Goal: Communication & Community: Answer question/provide support

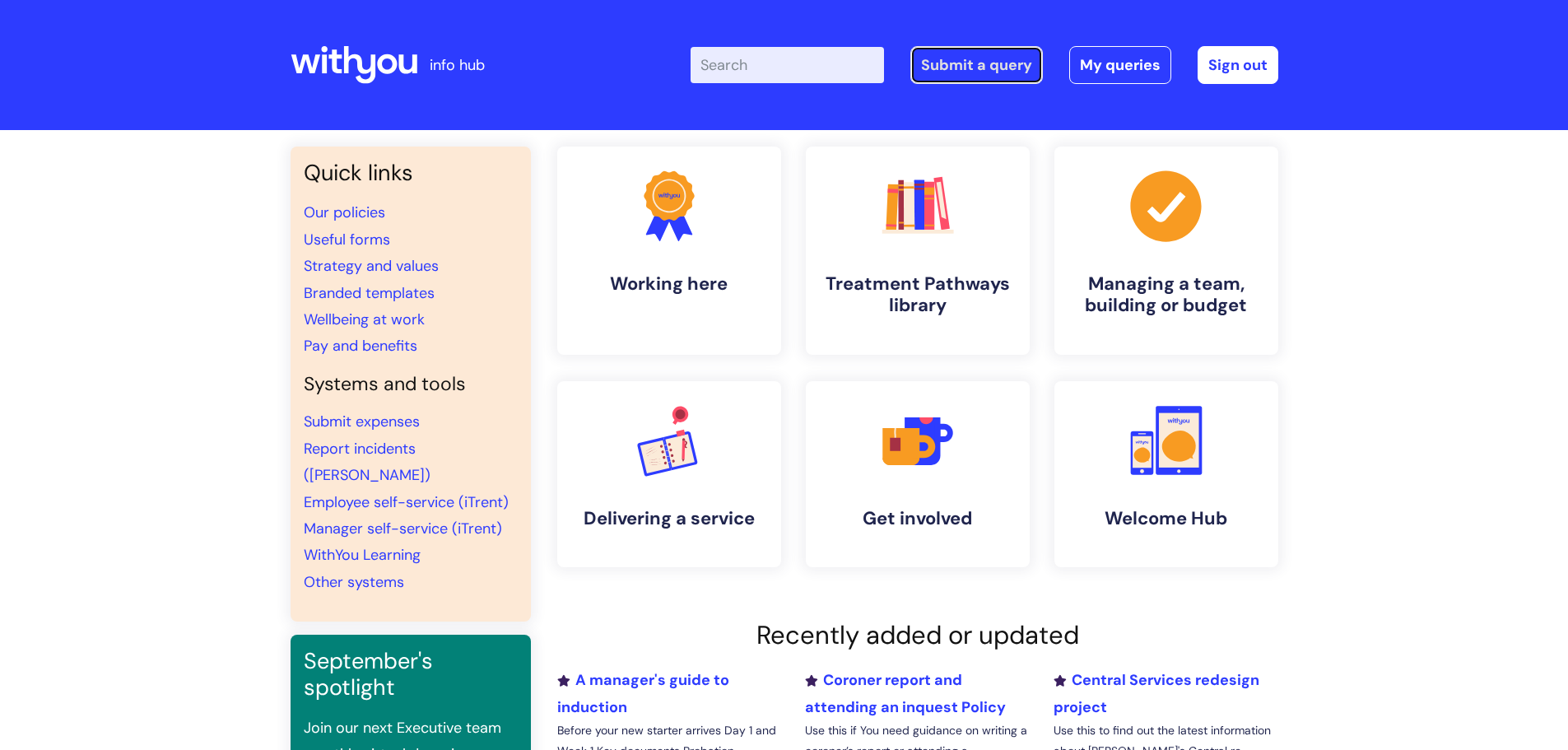
click at [964, 55] on link "Submit a query" at bounding box center [976, 65] width 132 height 38
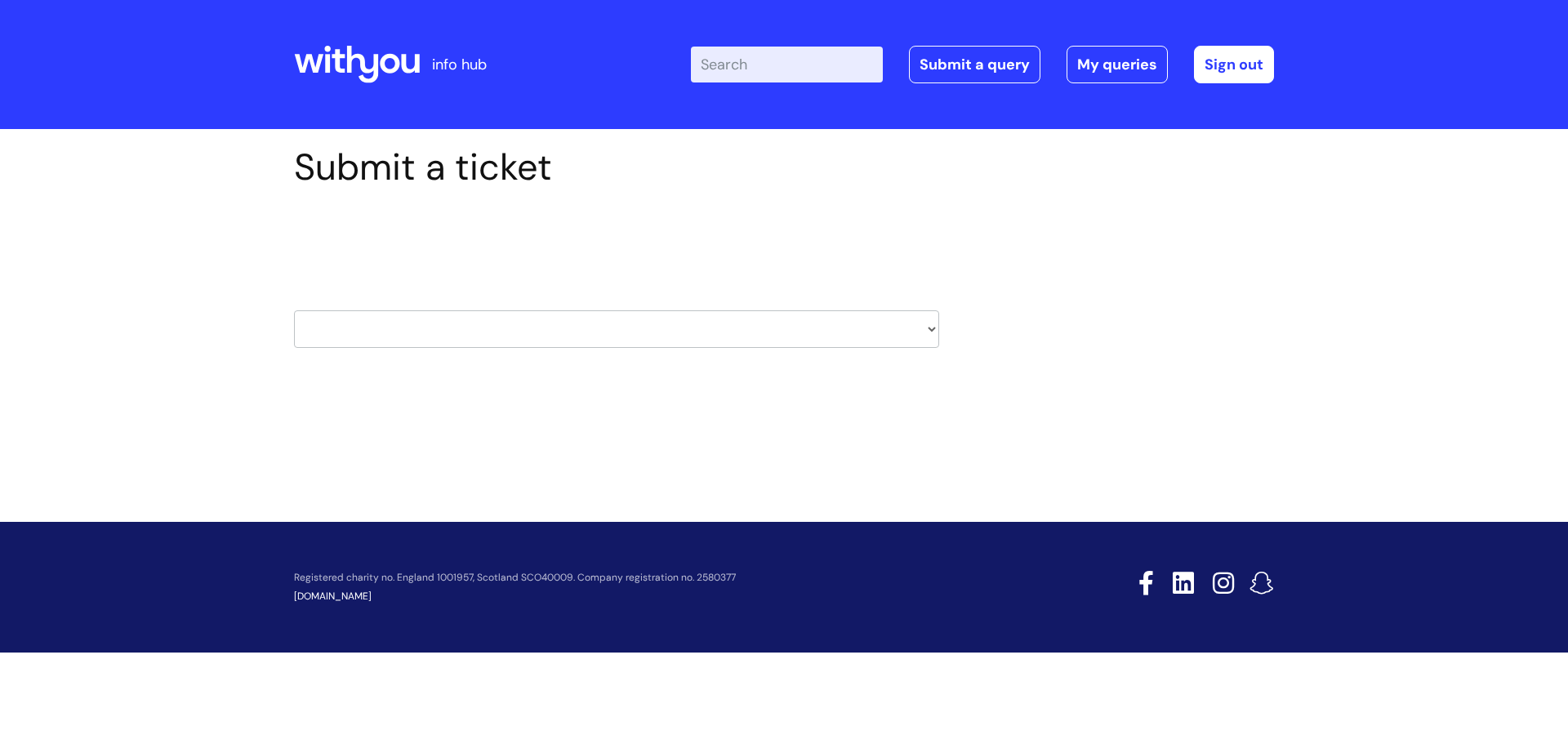
click at [1120, 67] on link "My queries" at bounding box center [1117, 65] width 101 height 38
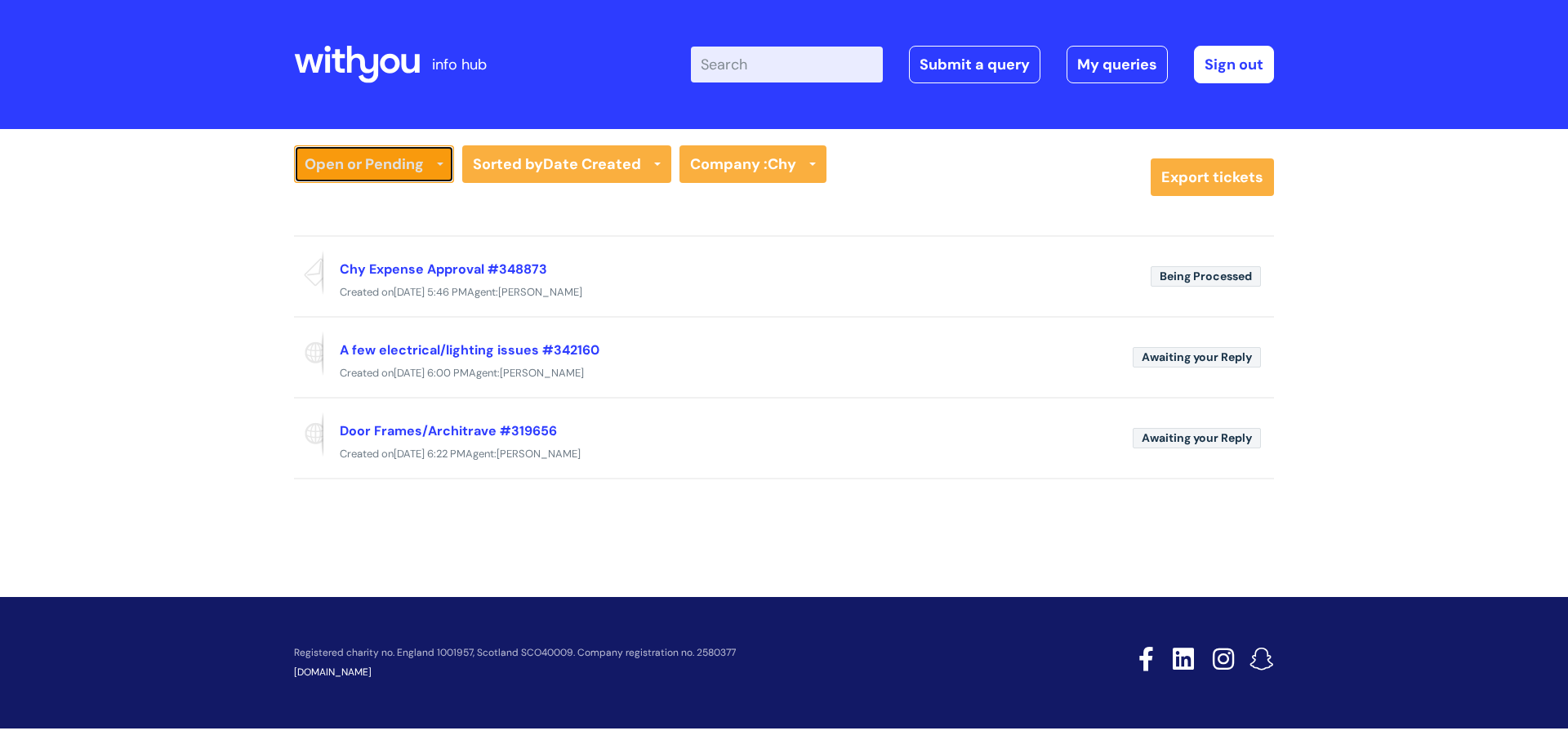
click at [396, 171] on link "Open or Pending" at bounding box center [374, 164] width 160 height 38
click at [424, 164] on link "Open or Pending" at bounding box center [374, 164] width 160 height 38
click at [368, 244] on link "Resolved or Closed" at bounding box center [374, 244] width 160 height 23
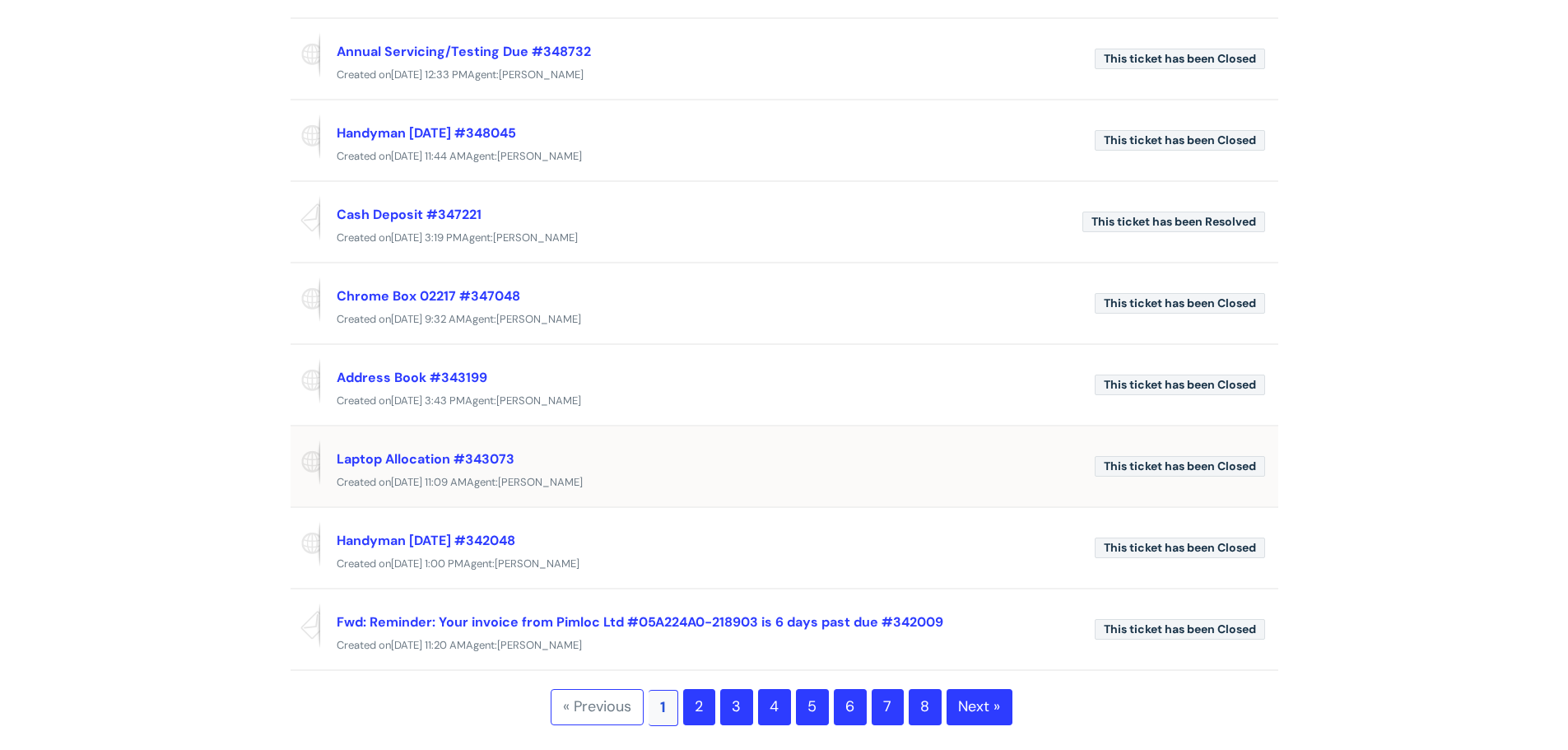
scroll to position [412, 0]
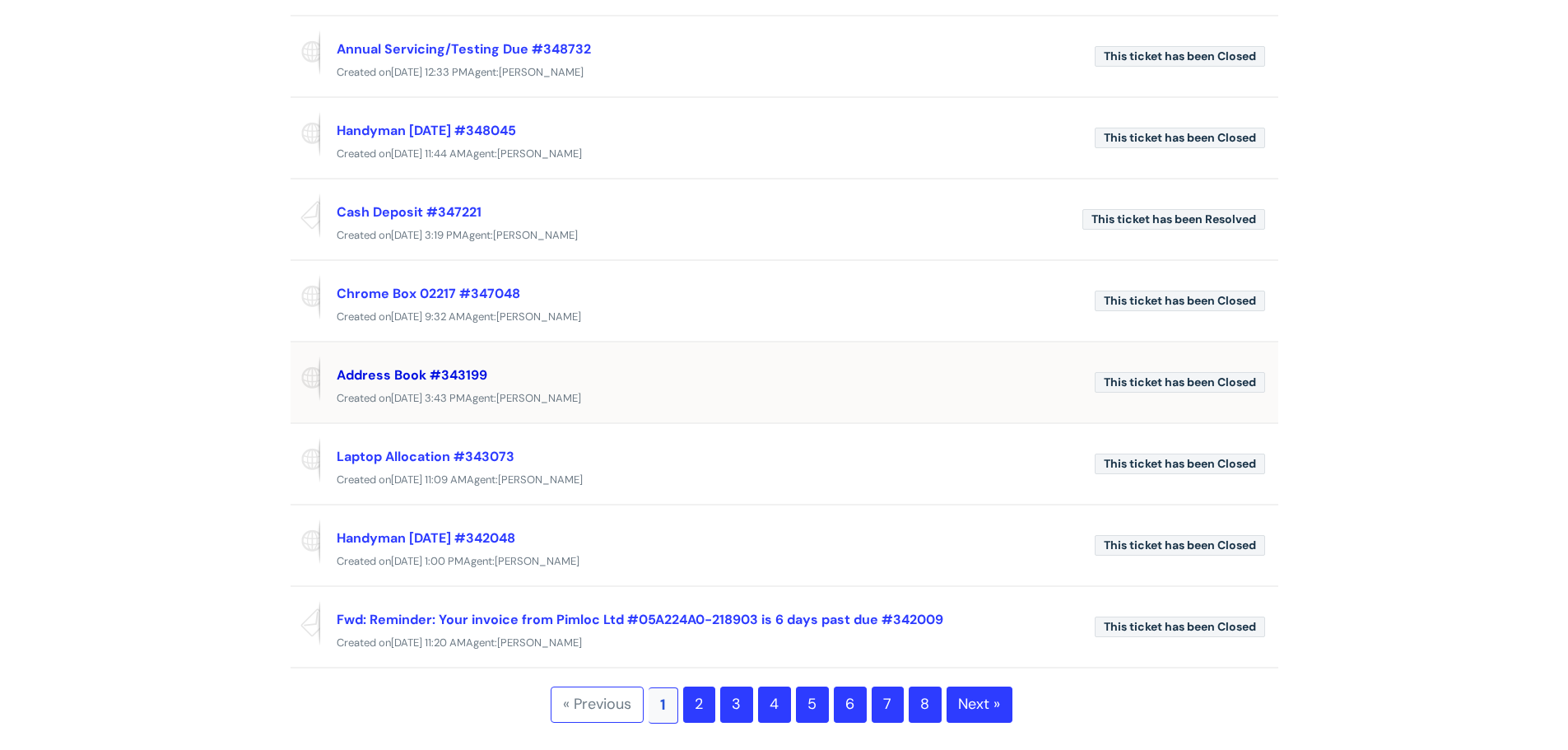
click at [475, 371] on link "Address Book #343199" at bounding box center [412, 375] width 150 height 17
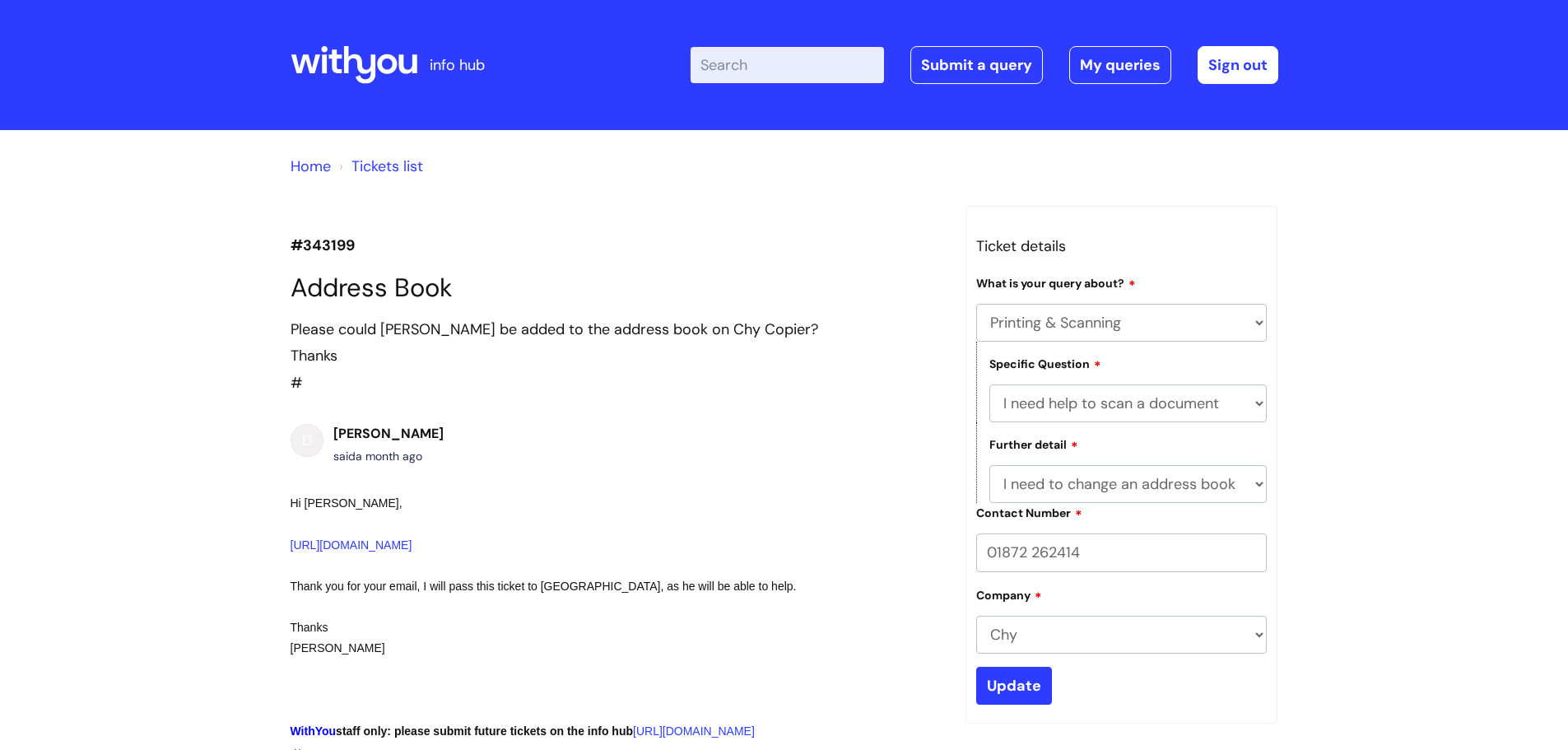
select select "Printing & Scanning"
select select "I need help to scan a document"
select select "I need to change an address book"
click at [1081, 69] on link "My queries" at bounding box center [1120, 65] width 102 height 38
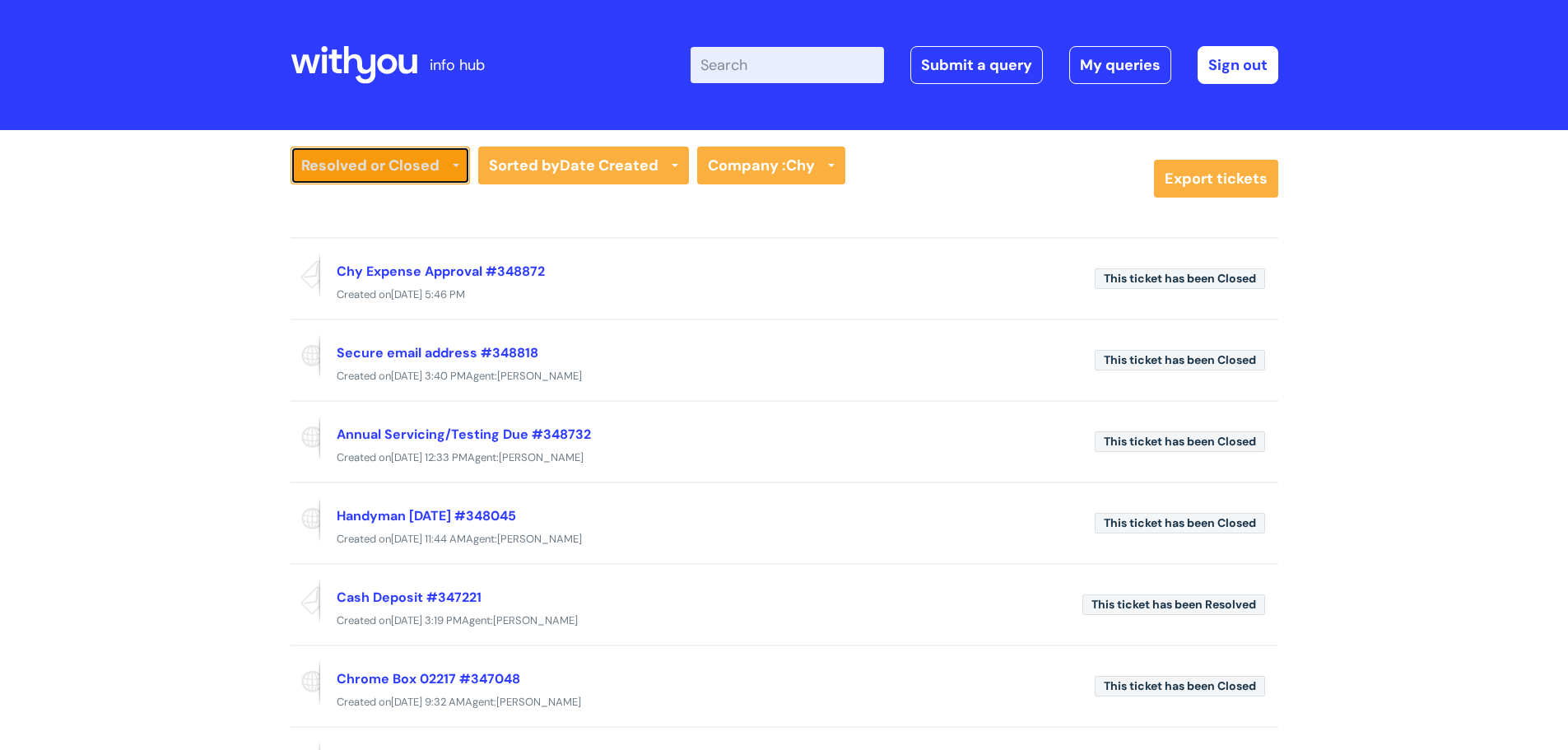
click at [302, 160] on link "Resolved or Closed" at bounding box center [380, 165] width 179 height 38
click at [859, 358] on div "Secure email address #348818" at bounding box center [708, 352] width 745 height 26
click at [442, 358] on link "Secure email address #348818" at bounding box center [437, 352] width 202 height 17
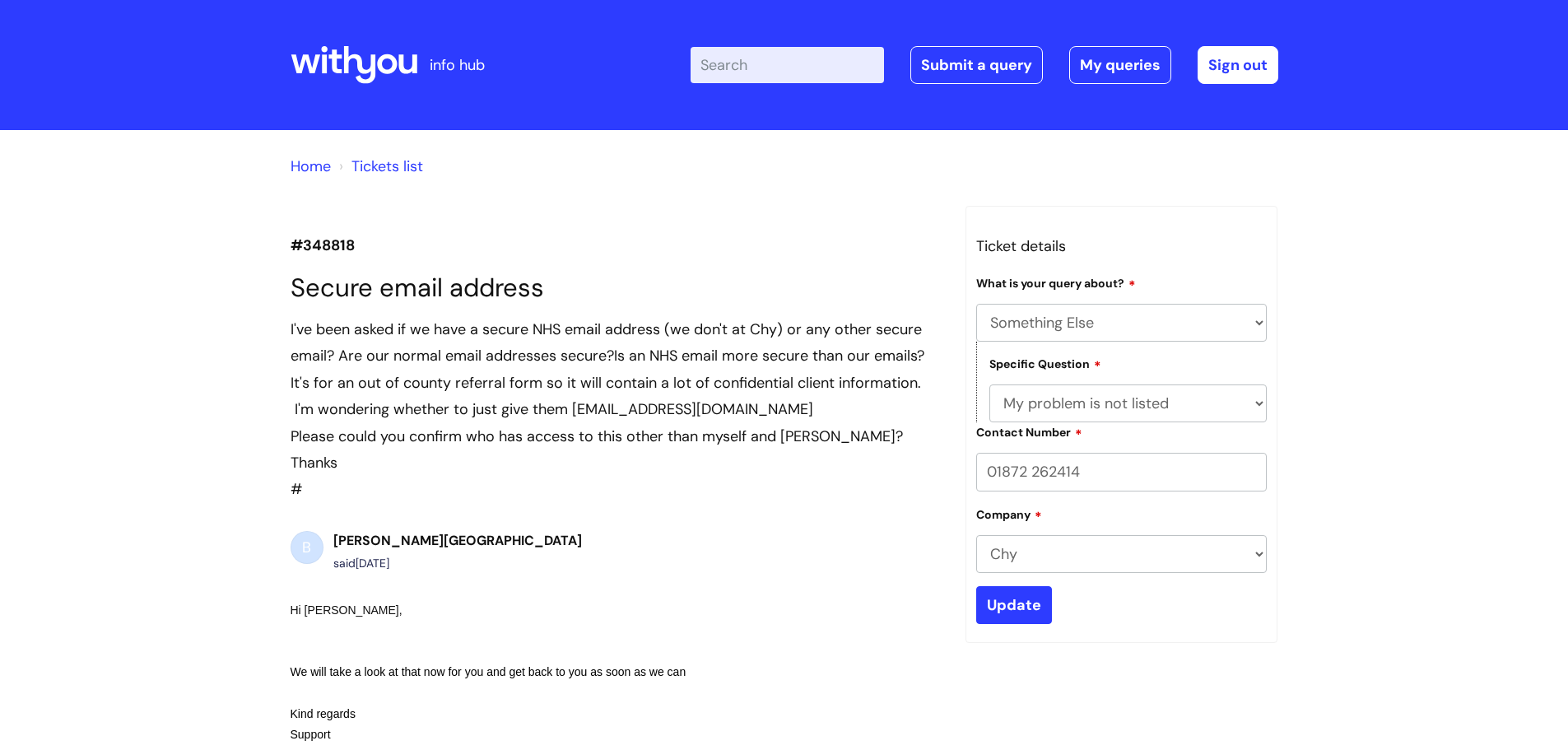
select select "Something Else"
select select "My problem is not listed"
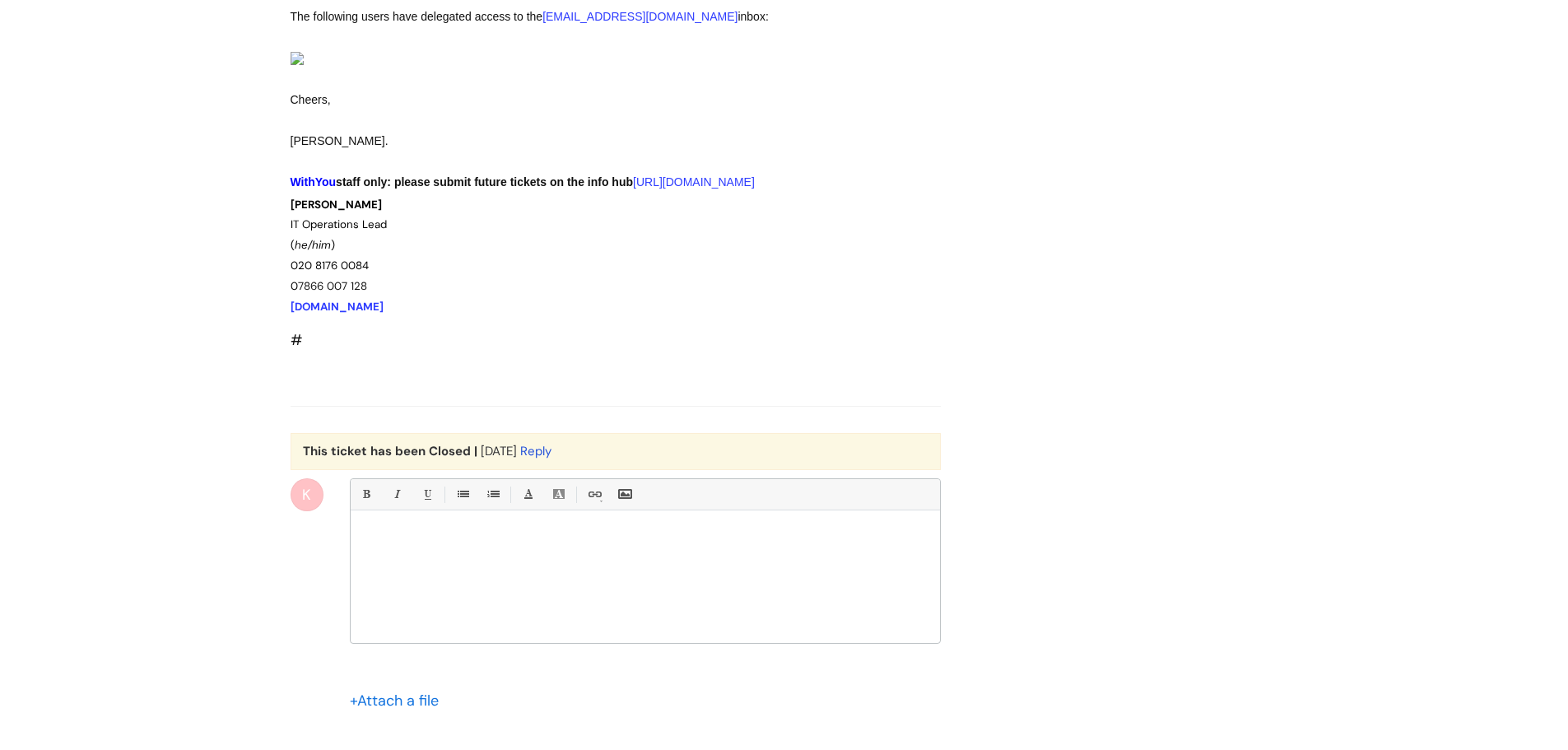
scroll to position [1202, 0]
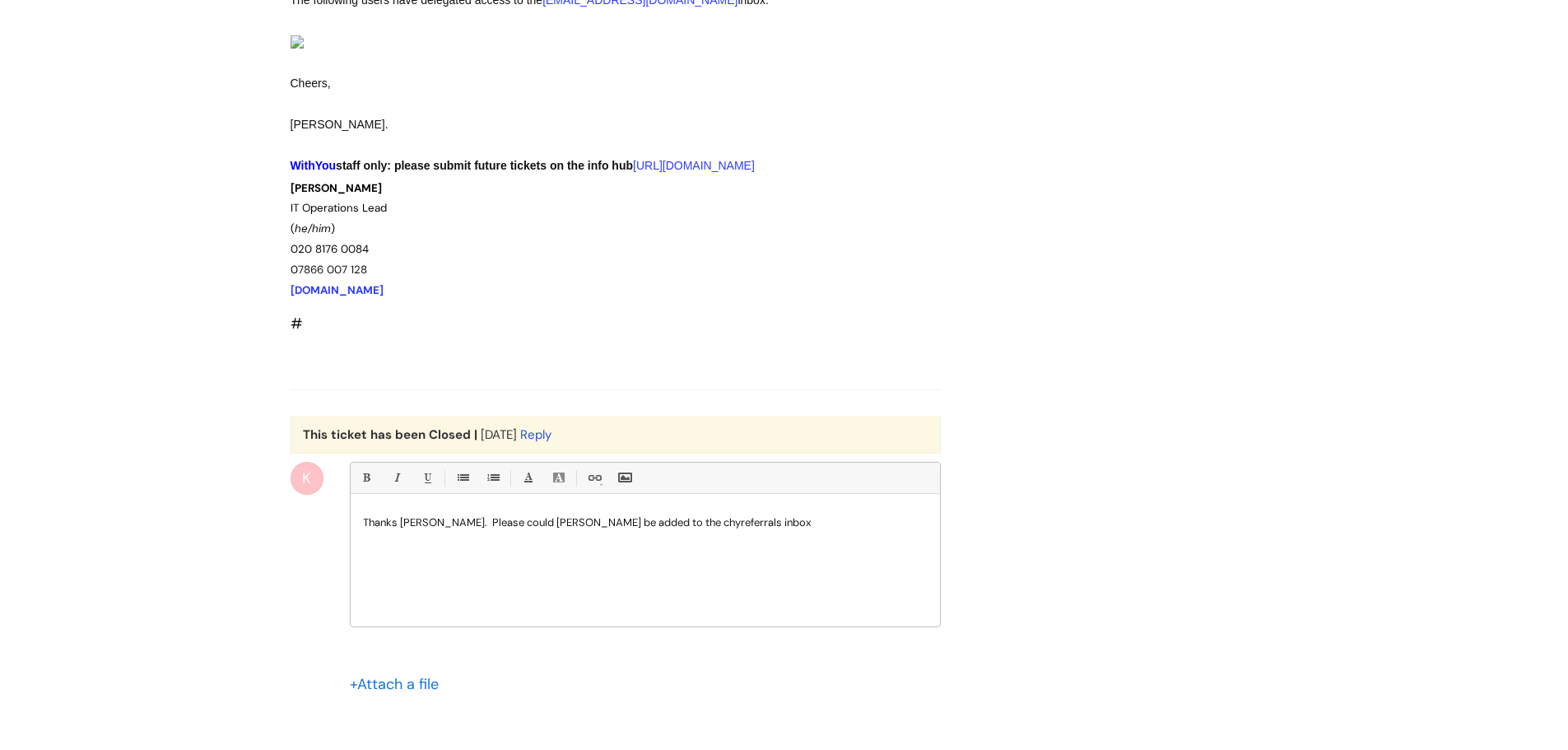
click at [813, 530] on p "Thanks [PERSON_NAME]. Please could [PERSON_NAME] be added to the chyreferrals i…" at bounding box center [645, 523] width 565 height 15
drag, startPoint x: 636, startPoint y: 707, endPoint x: 665, endPoint y: 705, distance: 29.1
click at [665, 530] on p "Thanks Russell. Please could Caroline Gayle-Dunne be added to the chyreferrals …" at bounding box center [645, 523] width 565 height 15
click at [845, 530] on p "Thanks Russell. Please could Caroline Gayle-Dunne be given access to the chyref…" at bounding box center [645, 523] width 565 height 15
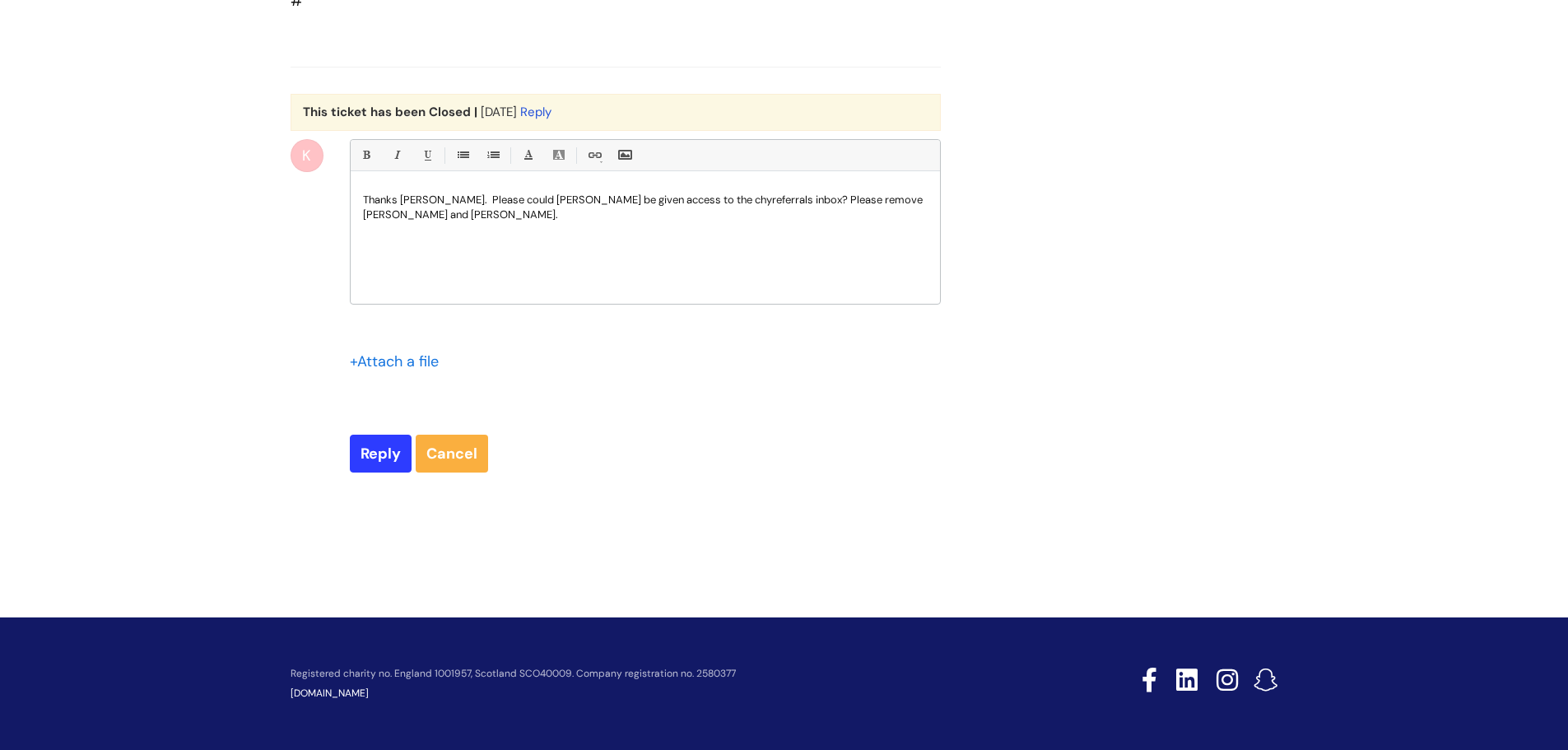
scroll to position [1614, 0]
click at [380, 473] on input "Reply" at bounding box center [380, 454] width 62 height 38
type input "Please Wait..."
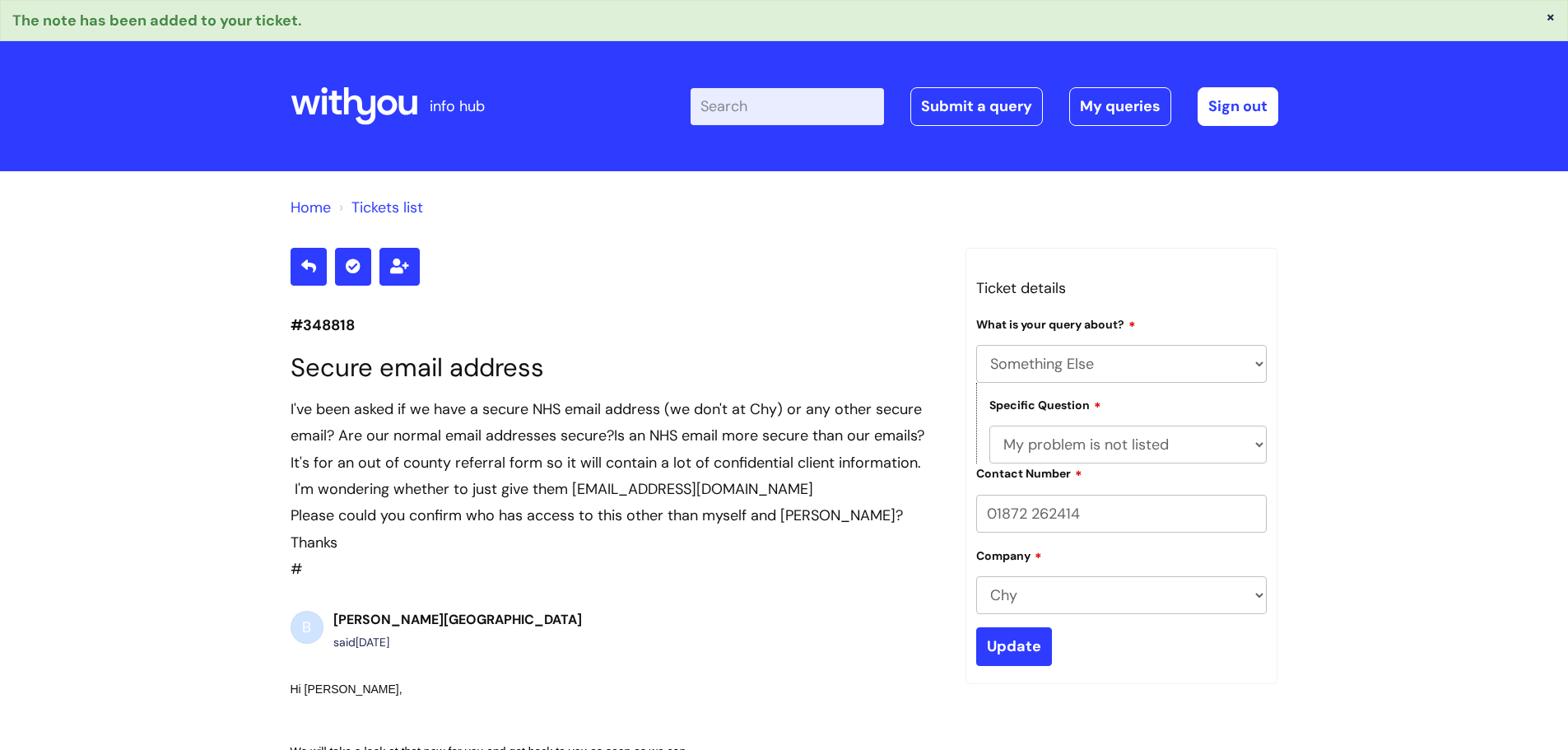
select select "Something Else"
select select "My problem is not listed"
